Goal: Information Seeking & Learning: Learn about a topic

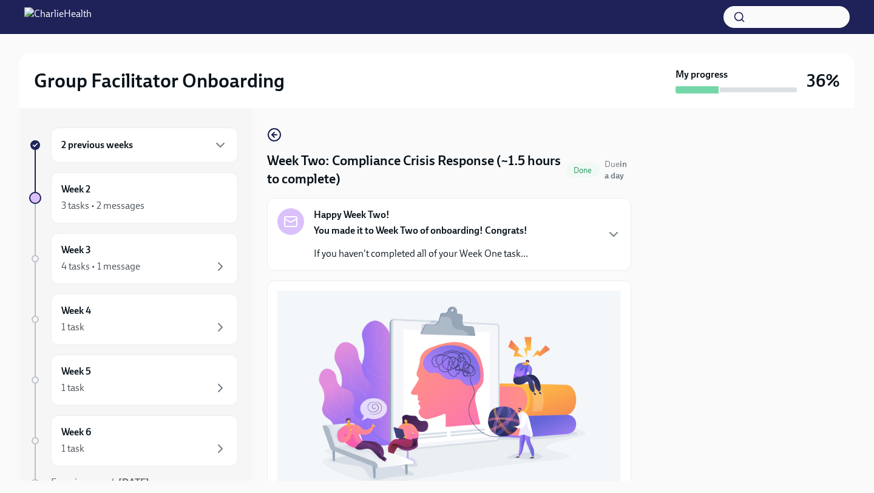
scroll to position [338, 0]
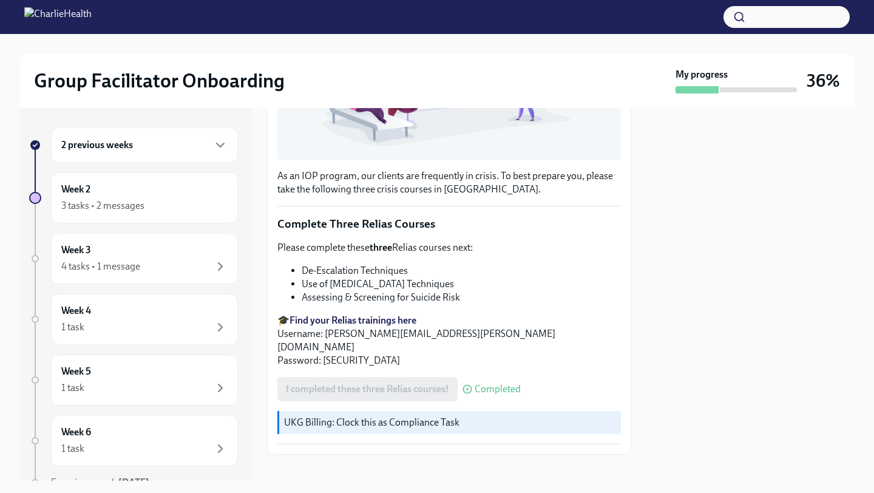
click at [556, 292] on li "Assessing & Screening for Suicide Risk" at bounding box center [461, 297] width 319 height 13
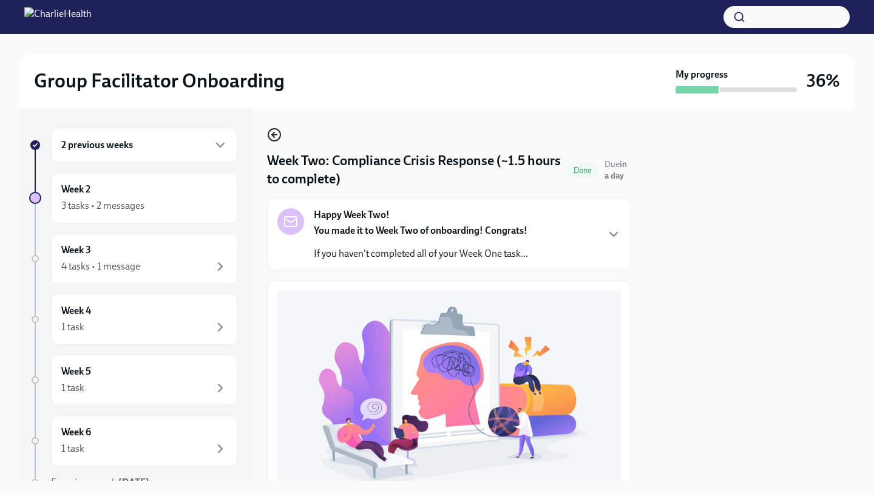
click at [272, 137] on icon "button" at bounding box center [274, 135] width 15 height 15
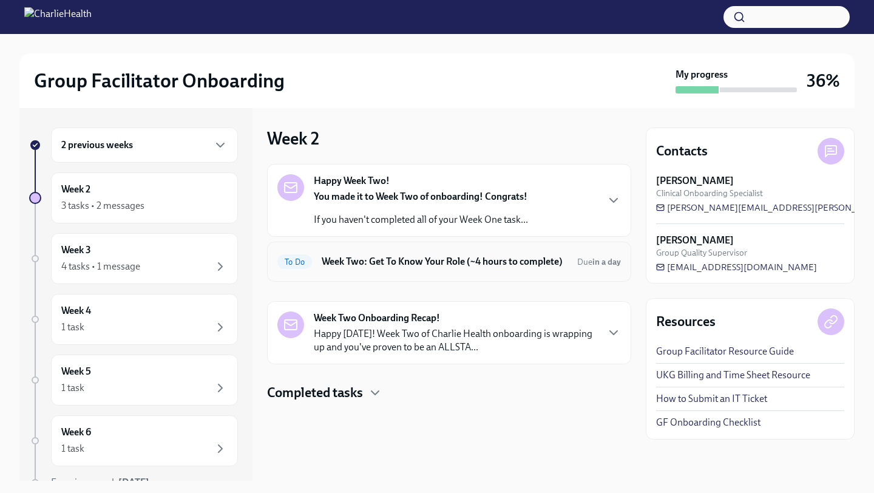
click at [398, 262] on h6 "Week Two: Get To Know Your Role (~4 hours to complete)" at bounding box center [445, 261] width 246 height 13
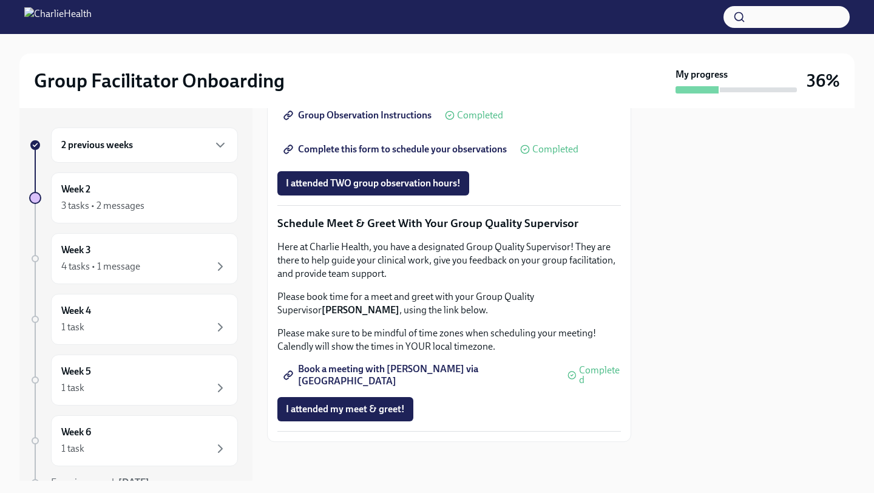
scroll to position [1145, 0]
click at [163, 255] on div "Week 3 4 tasks • 1 message" at bounding box center [144, 258] width 166 height 30
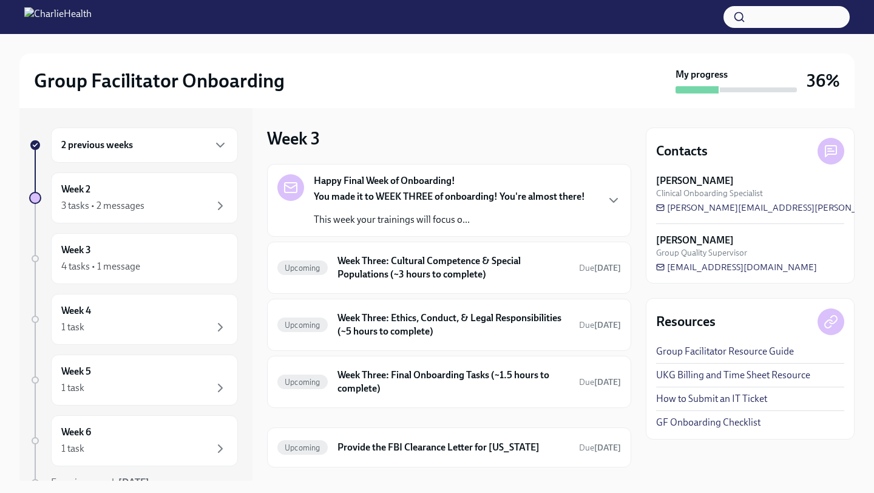
click at [348, 214] on p "This week your trainings will focus o..." at bounding box center [449, 219] width 271 height 13
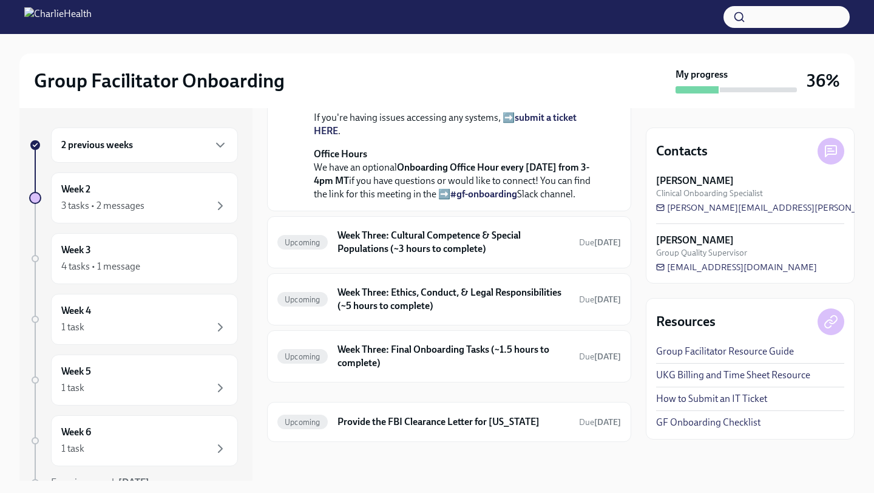
scroll to position [438, 0]
click at [379, 256] on h6 "Week Three: Cultural Competence & Special Populations (~3 hours to complete)" at bounding box center [454, 242] width 232 height 27
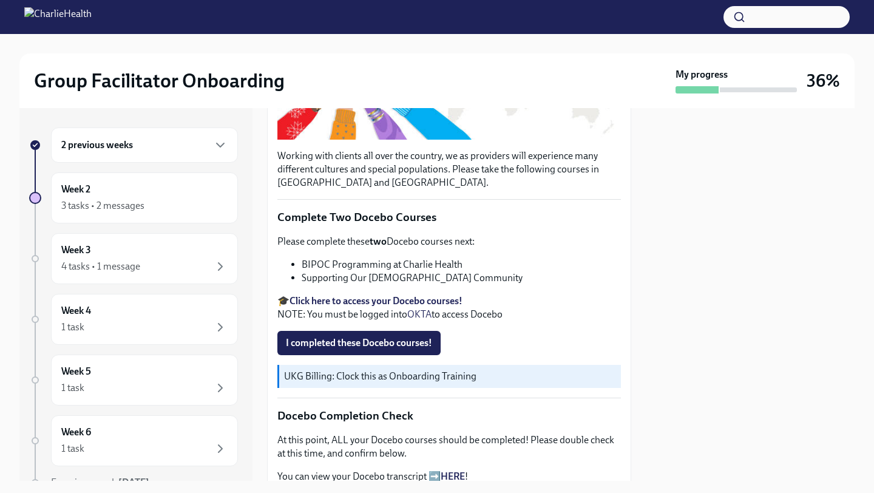
scroll to position [296, 0]
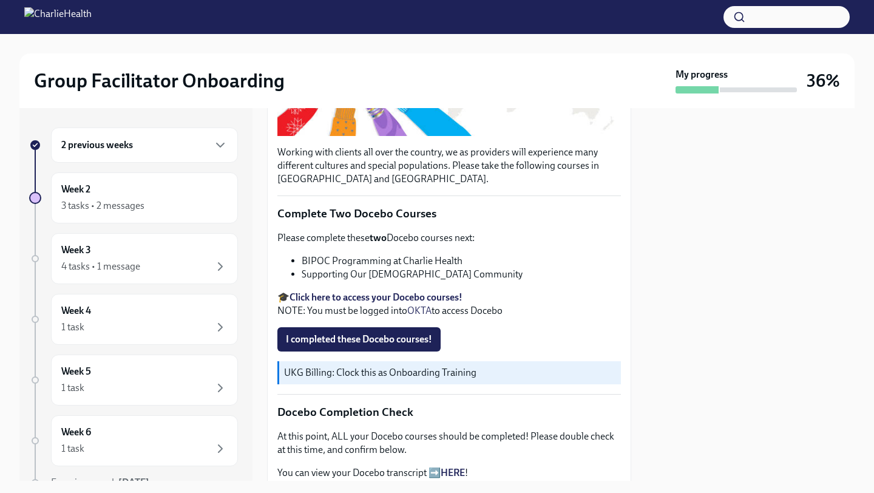
click at [379, 296] on strong "Click here to access your Docebo courses!" at bounding box center [376, 297] width 173 height 12
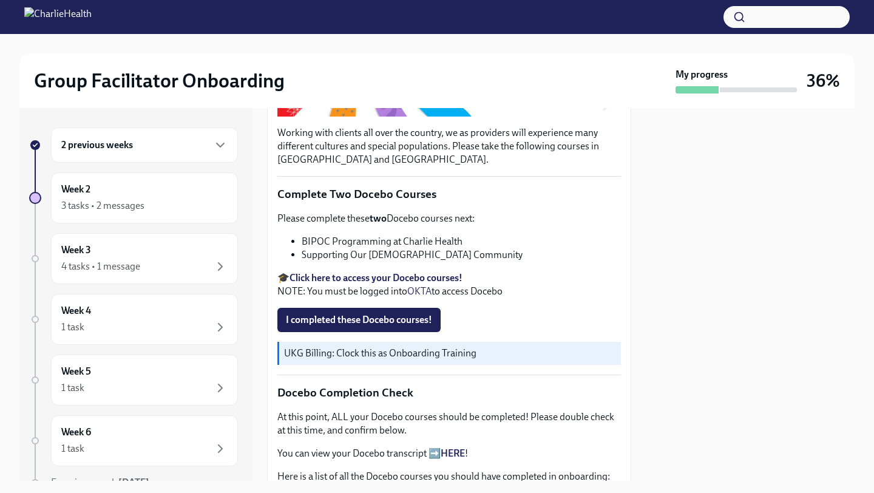
scroll to position [315, 0]
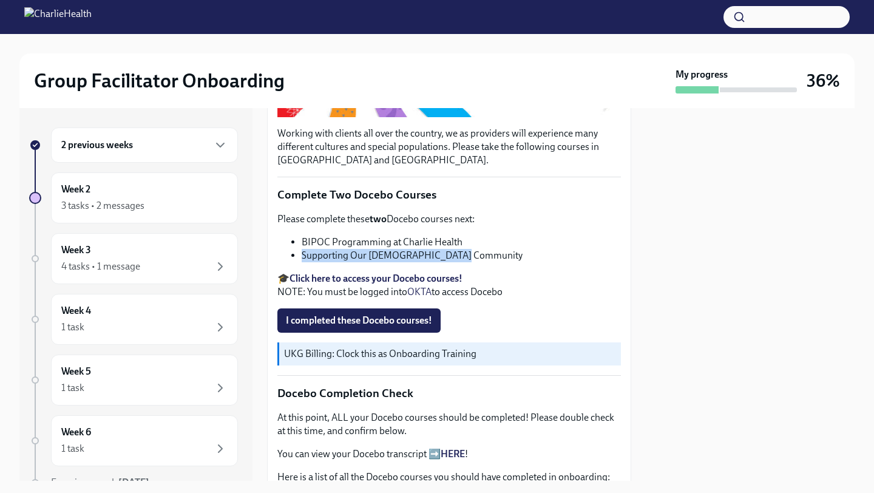
drag, startPoint x: 464, startPoint y: 256, endPoint x: 294, endPoint y: 252, distance: 169.4
click at [302, 252] on li "Supporting Our [DEMOGRAPHIC_DATA] Community" at bounding box center [461, 255] width 319 height 13
copy li "Supporting Our [DEMOGRAPHIC_DATA] Community"
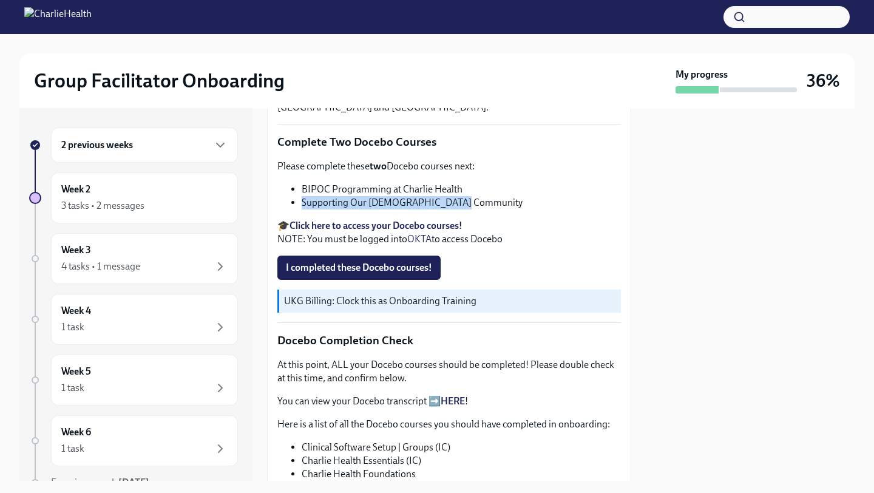
scroll to position [365, 0]
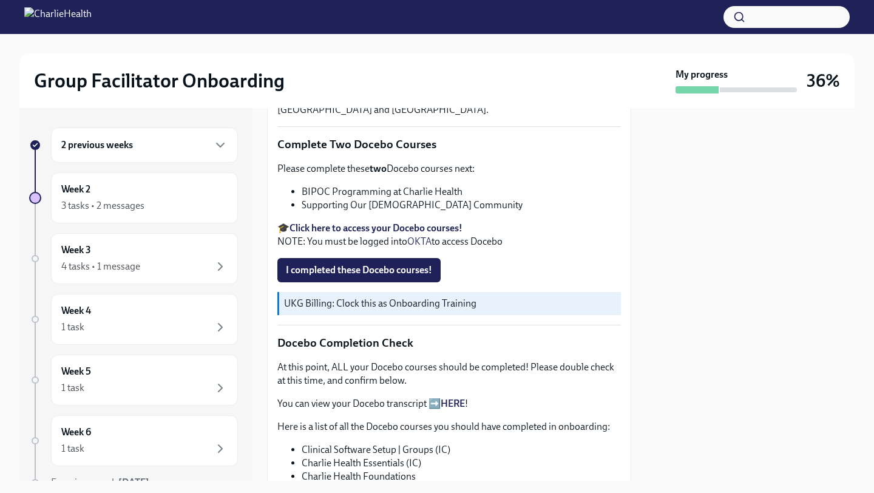
click at [311, 171] on p "Please complete these two Docebo courses next:" at bounding box center [449, 168] width 344 height 13
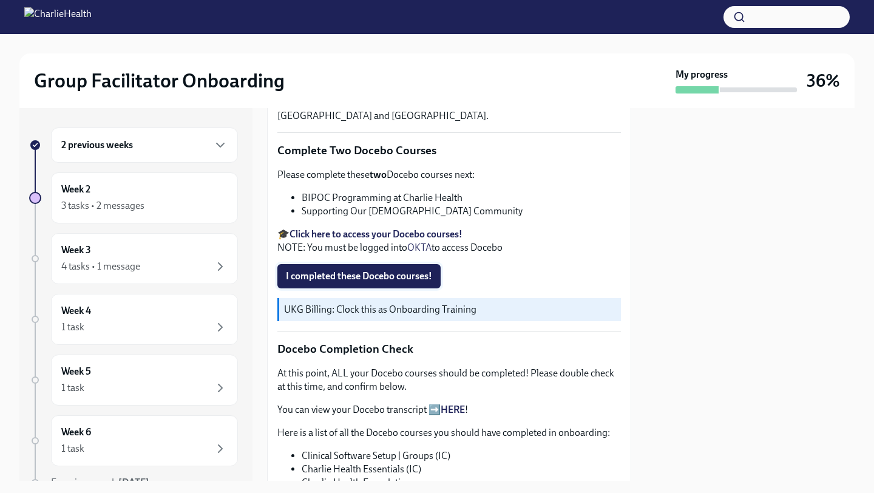
click at [325, 268] on button "I completed these Docebo courses!" at bounding box center [358, 276] width 163 height 24
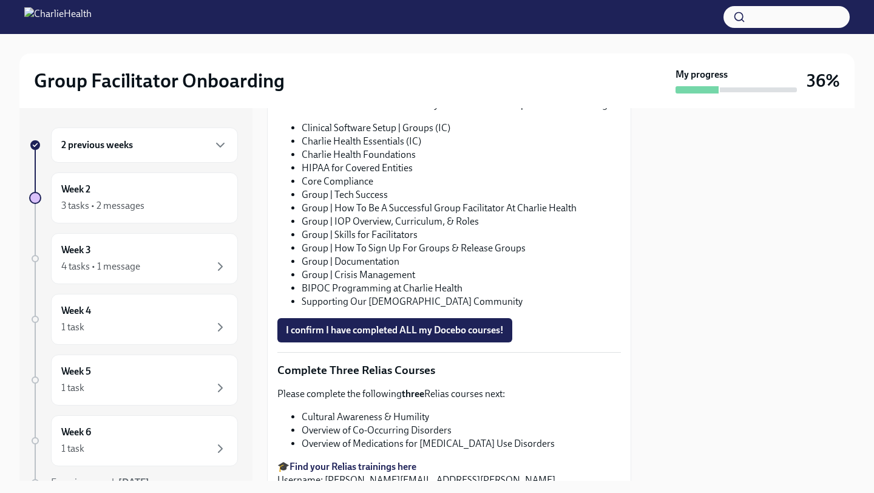
scroll to position [700, 0]
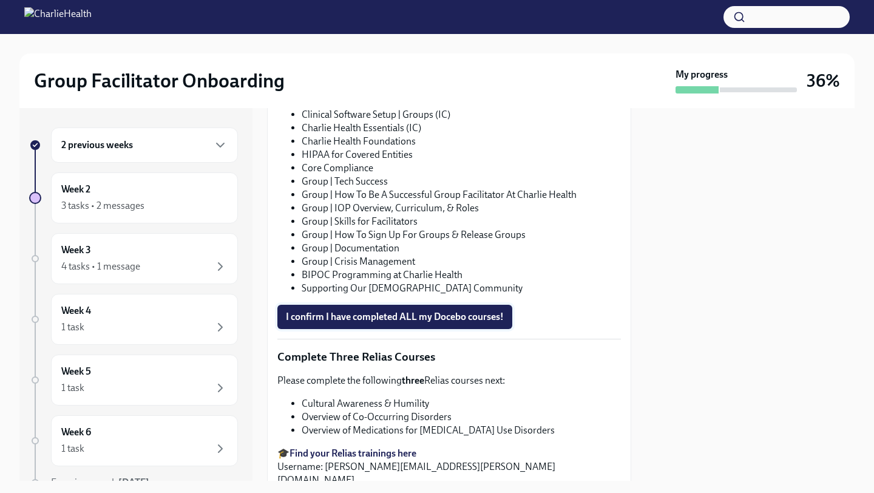
click at [354, 319] on span "I confirm I have completed ALL my Docebo courses!" at bounding box center [395, 317] width 218 height 12
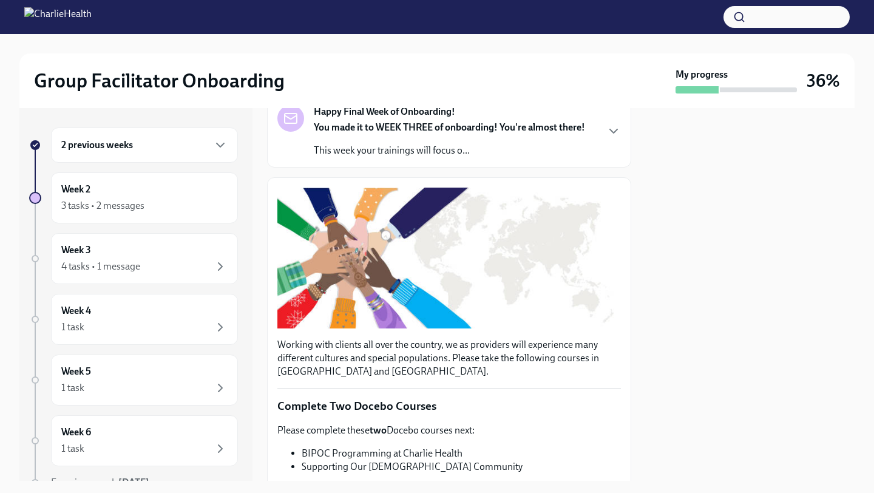
scroll to position [0, 0]
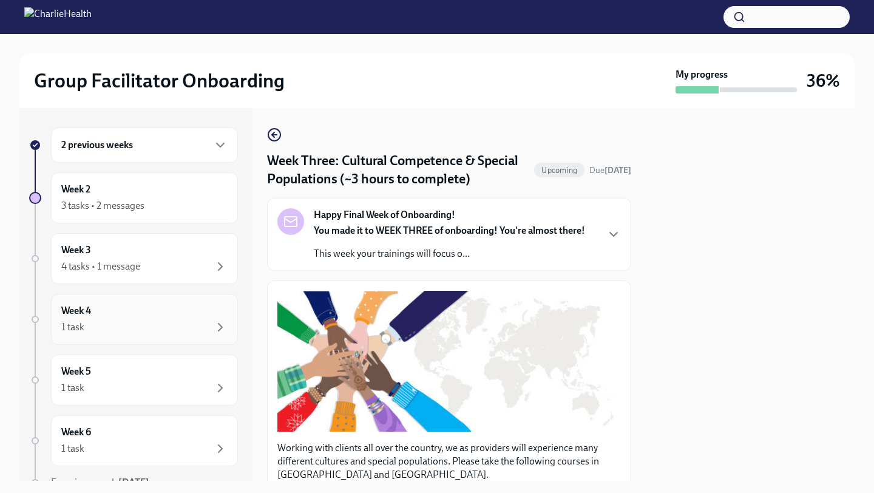
click at [192, 324] on div "1 task" at bounding box center [144, 327] width 166 height 15
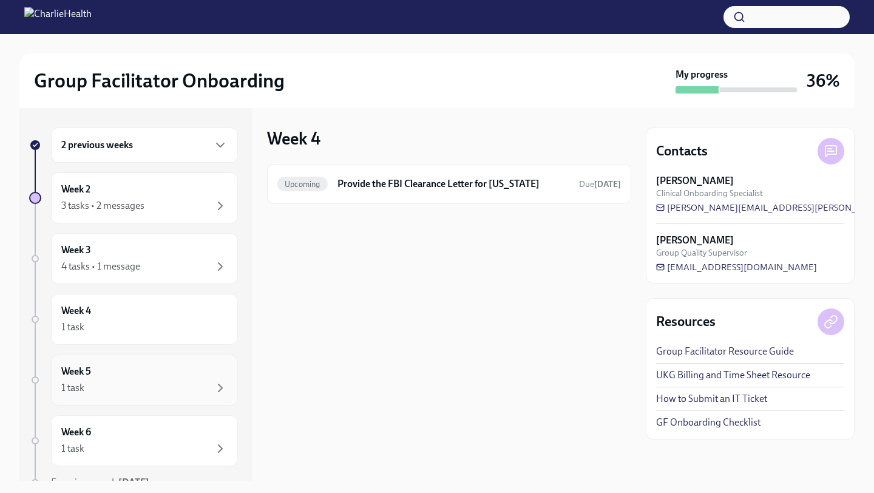
click at [175, 370] on div "Week 5 1 task" at bounding box center [144, 380] width 166 height 30
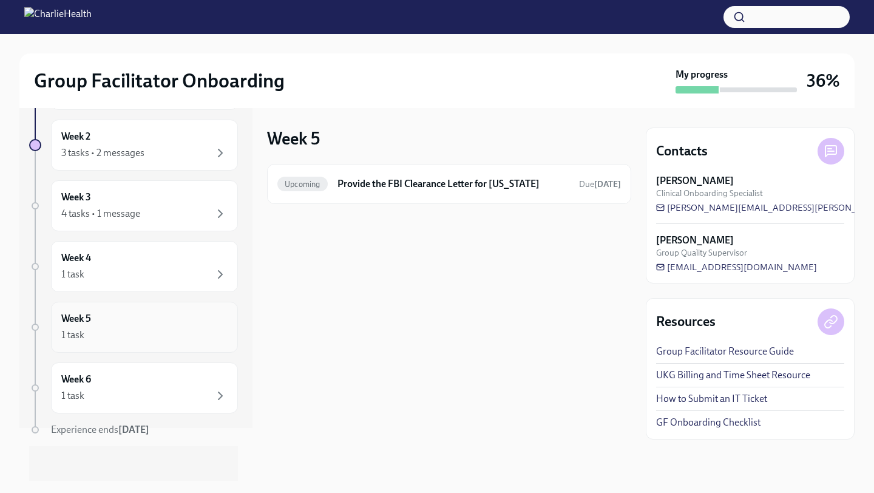
scroll to position [57, 0]
click at [172, 390] on div "1 task" at bounding box center [144, 391] width 166 height 15
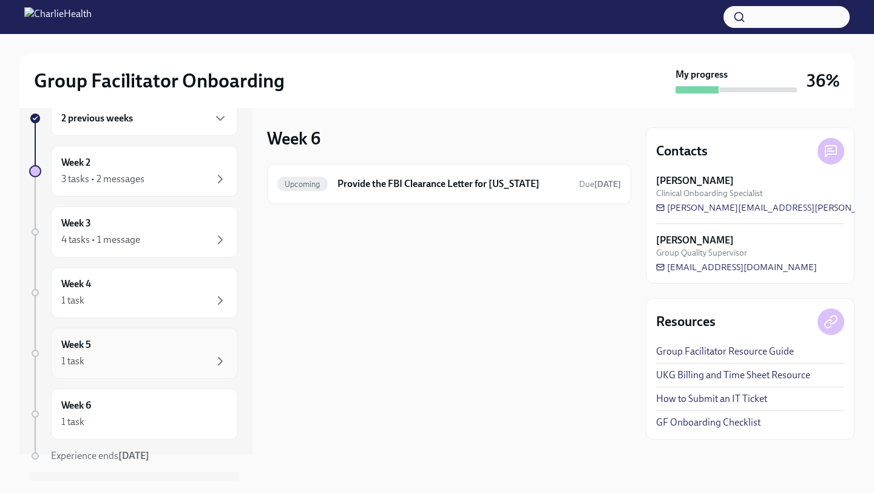
scroll to position [9, 0]
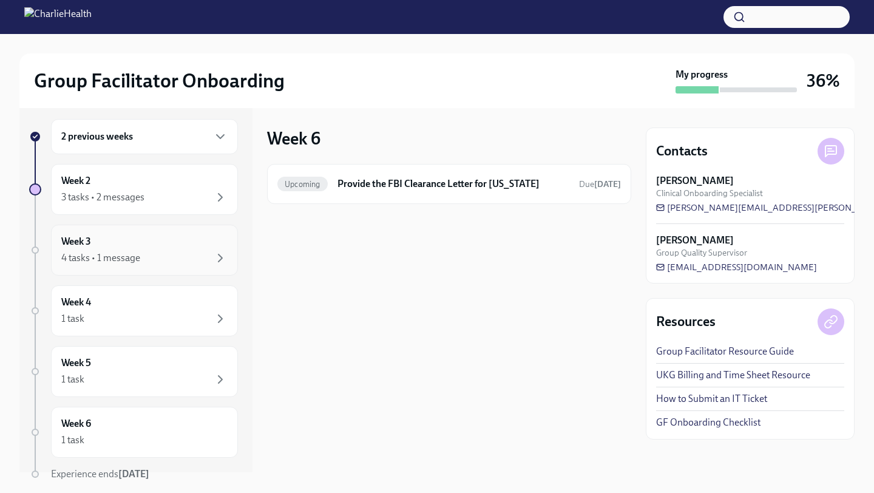
click at [182, 253] on div "4 tasks • 1 message" at bounding box center [144, 258] width 166 height 15
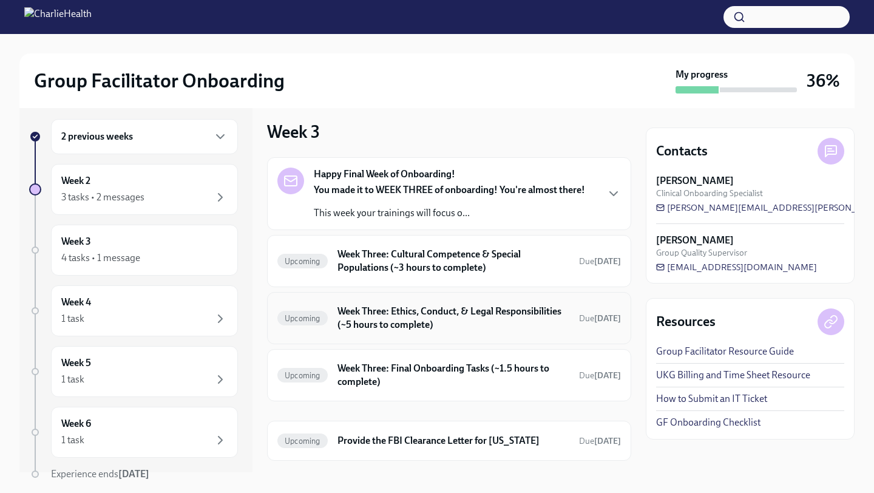
scroll to position [26, 0]
